Goal: Task Accomplishment & Management: Manage account settings

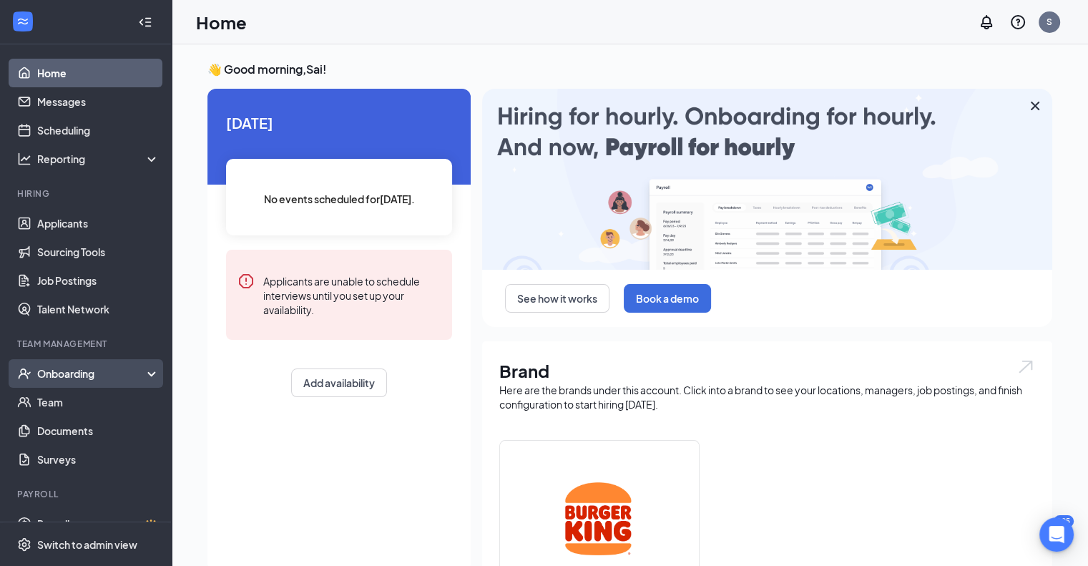
click at [47, 375] on div "Onboarding" at bounding box center [92, 373] width 110 height 14
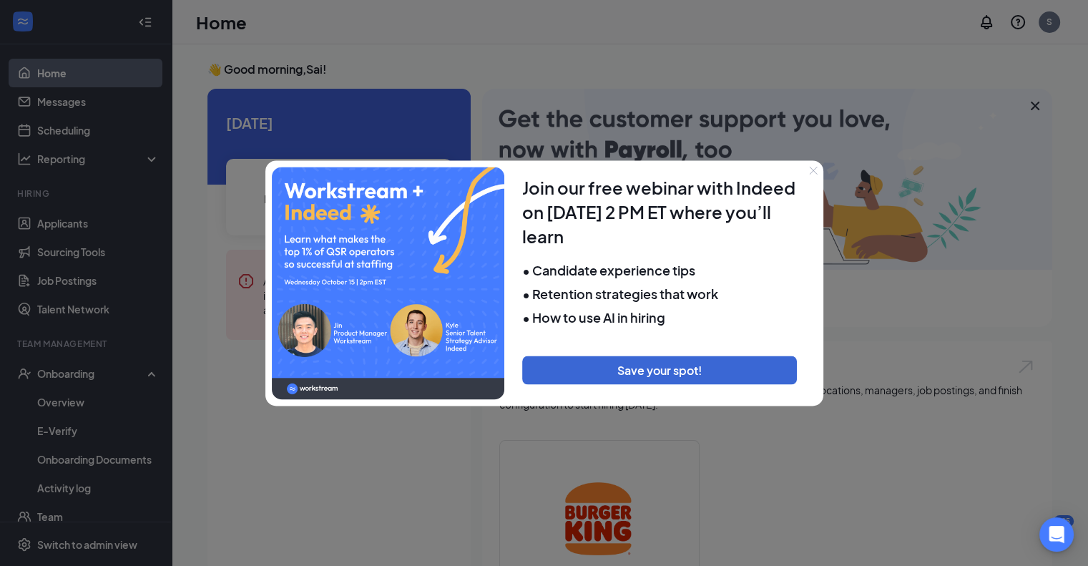
click at [811, 166] on icon "Close" at bounding box center [813, 170] width 9 height 9
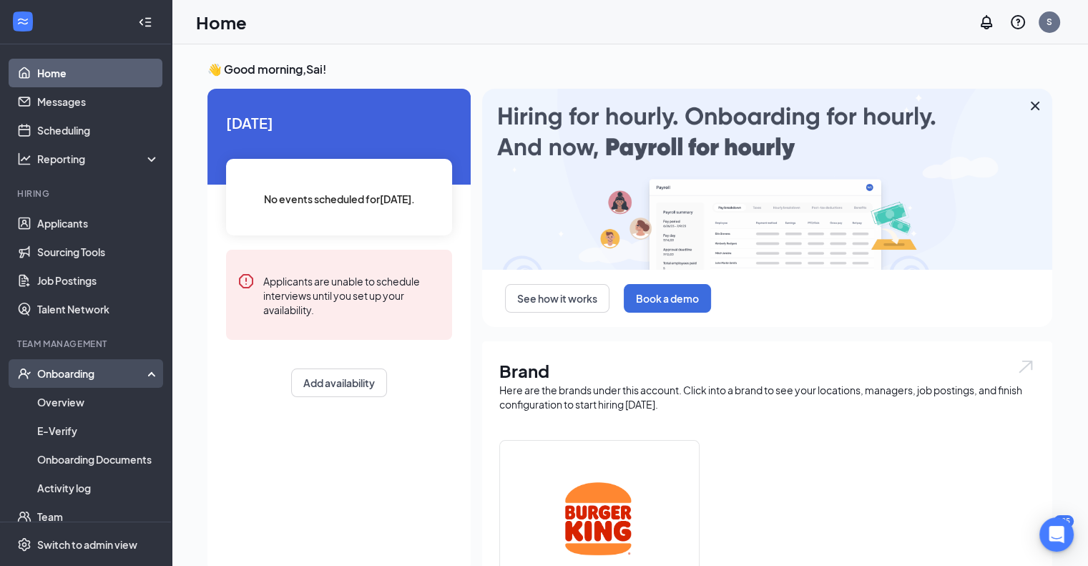
click at [58, 377] on div "Onboarding" at bounding box center [92, 373] width 110 height 14
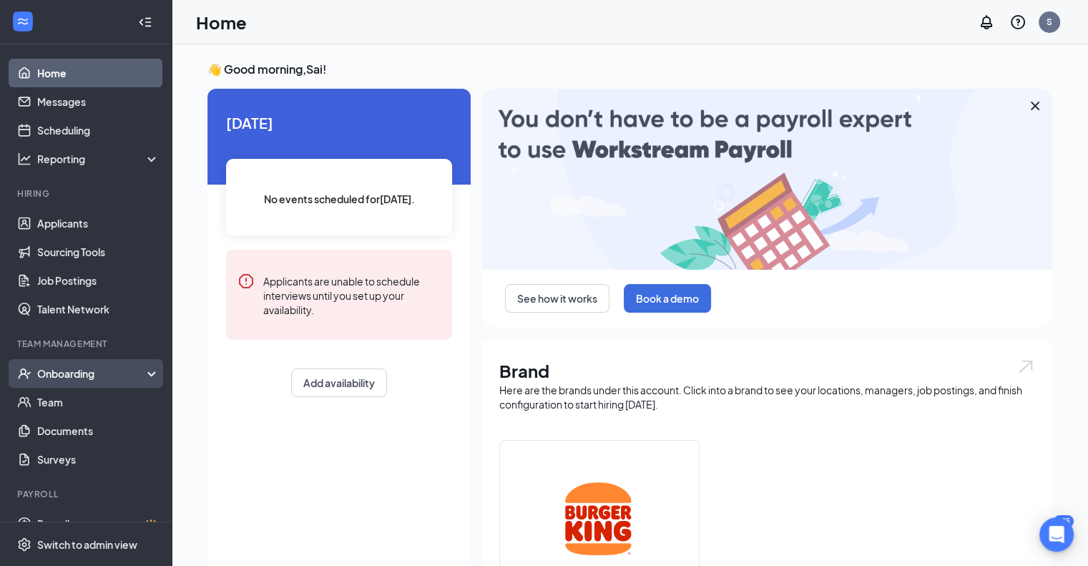
click at [54, 363] on div "Onboarding" at bounding box center [86, 373] width 172 height 29
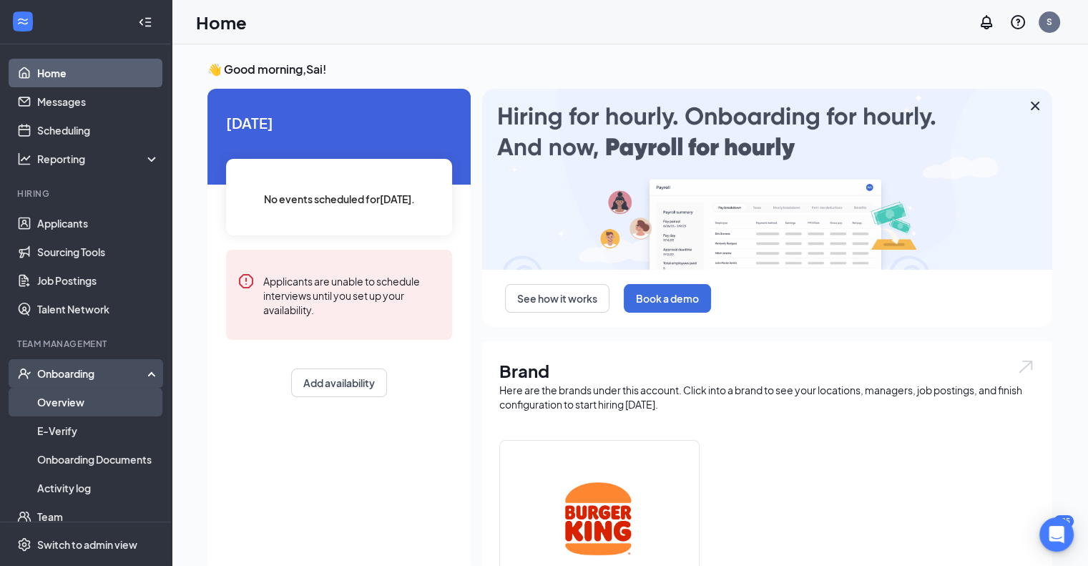
click at [54, 394] on link "Overview" at bounding box center [98, 402] width 122 height 29
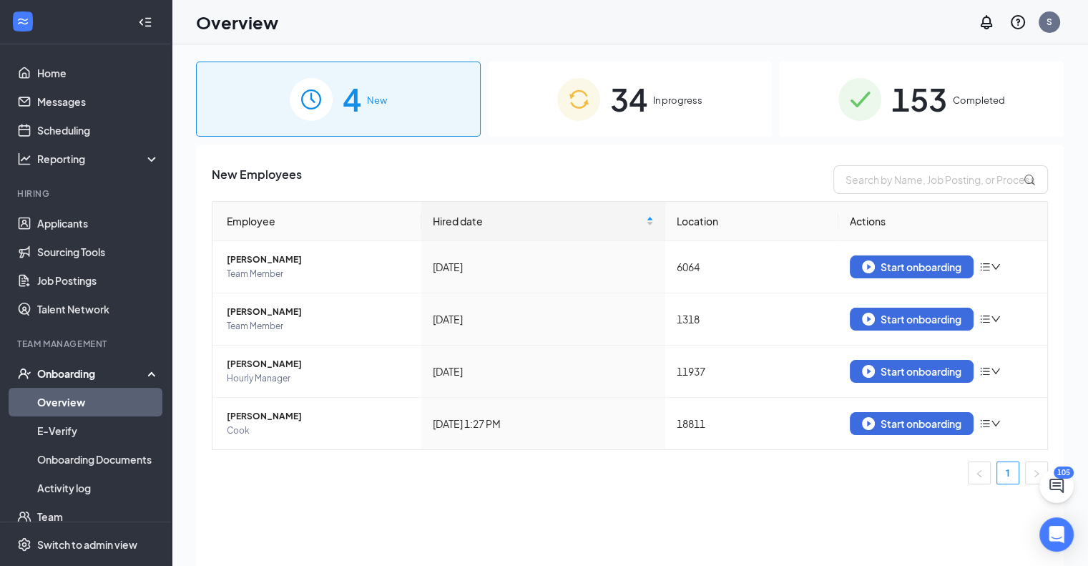
click at [631, 96] on span "34" at bounding box center [628, 98] width 37 height 49
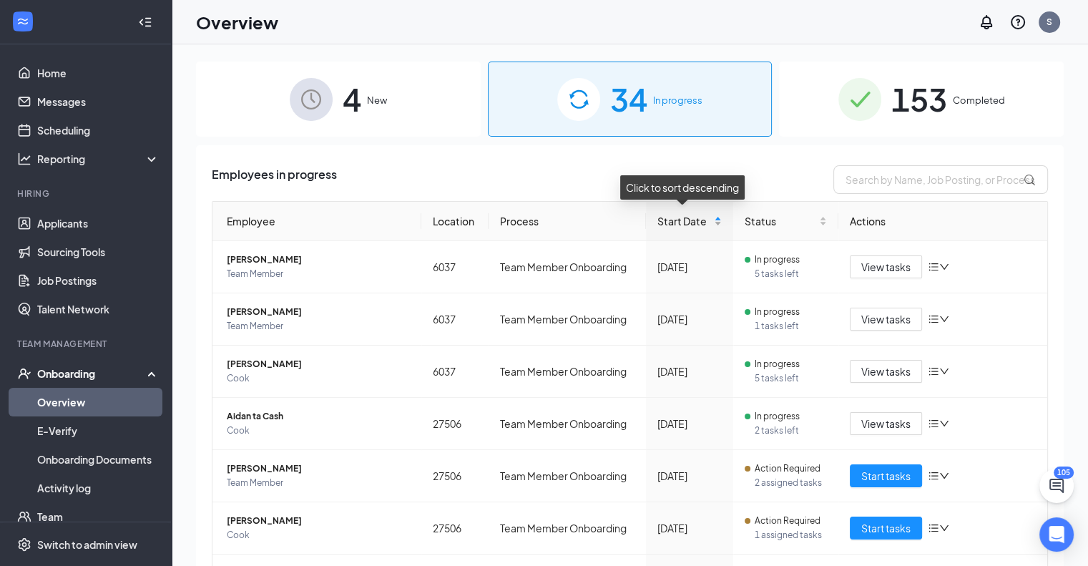
click at [676, 214] on span "Start Date" at bounding box center [684, 221] width 54 height 16
